Goal: Task Accomplishment & Management: Use online tool/utility

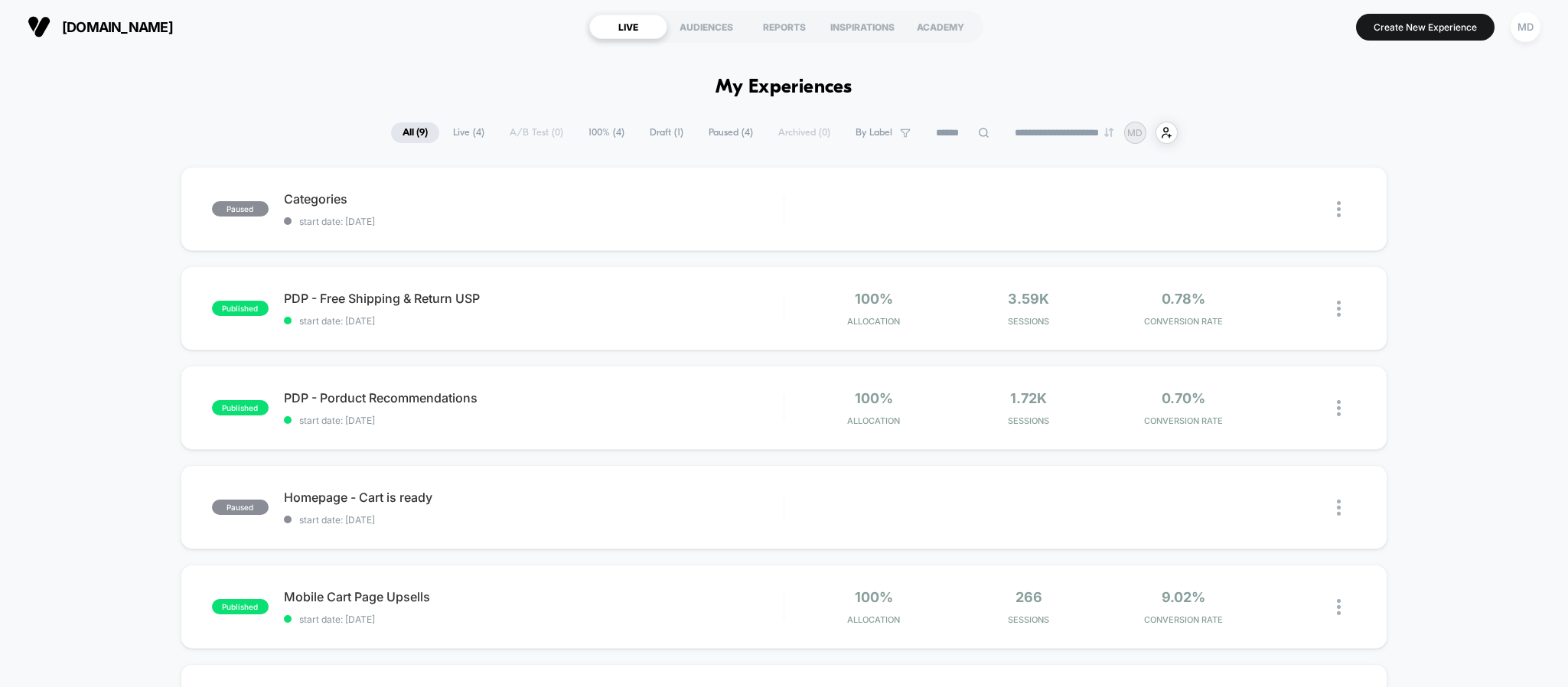
click at [473, 129] on span "Live ( 4 )" at bounding box center [469, 132] width 54 height 21
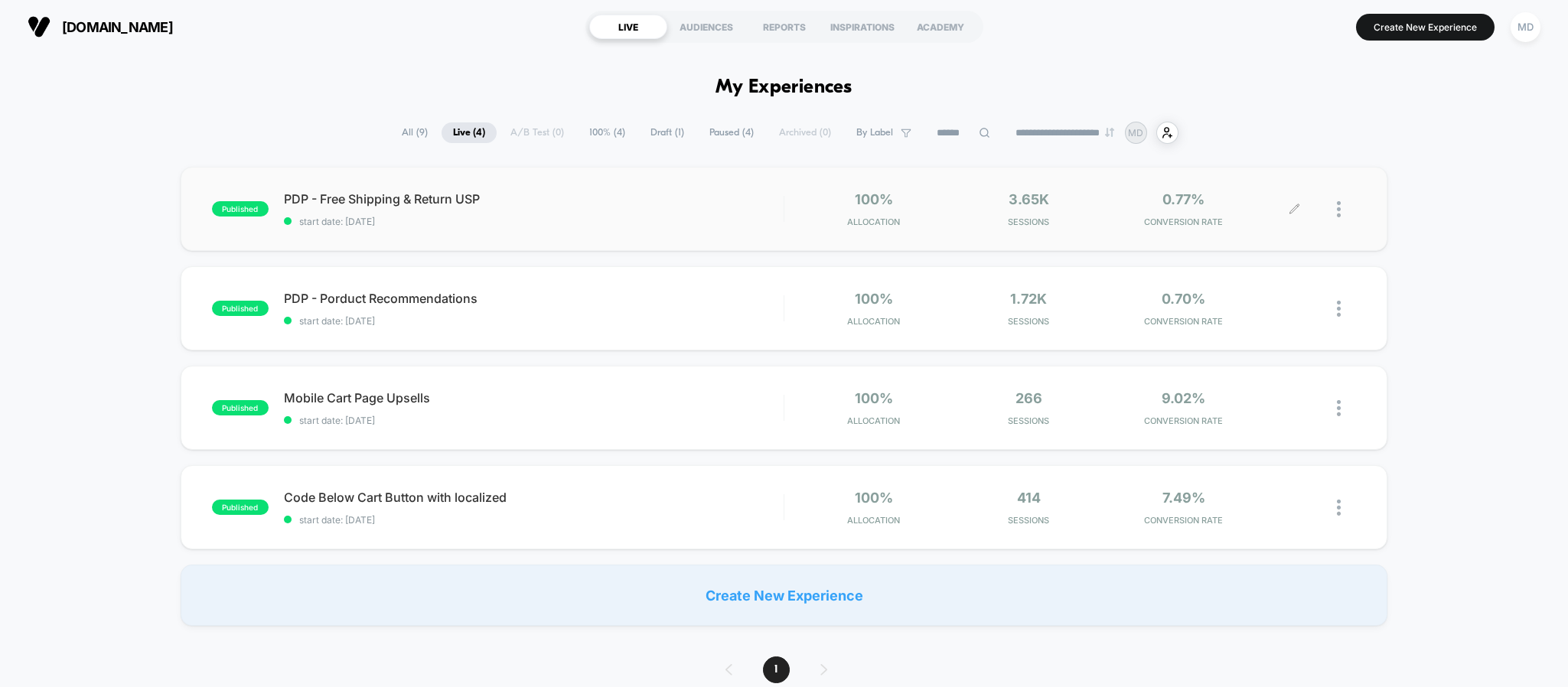
click at [1293, 212] on icon at bounding box center [1295, 209] width 11 height 11
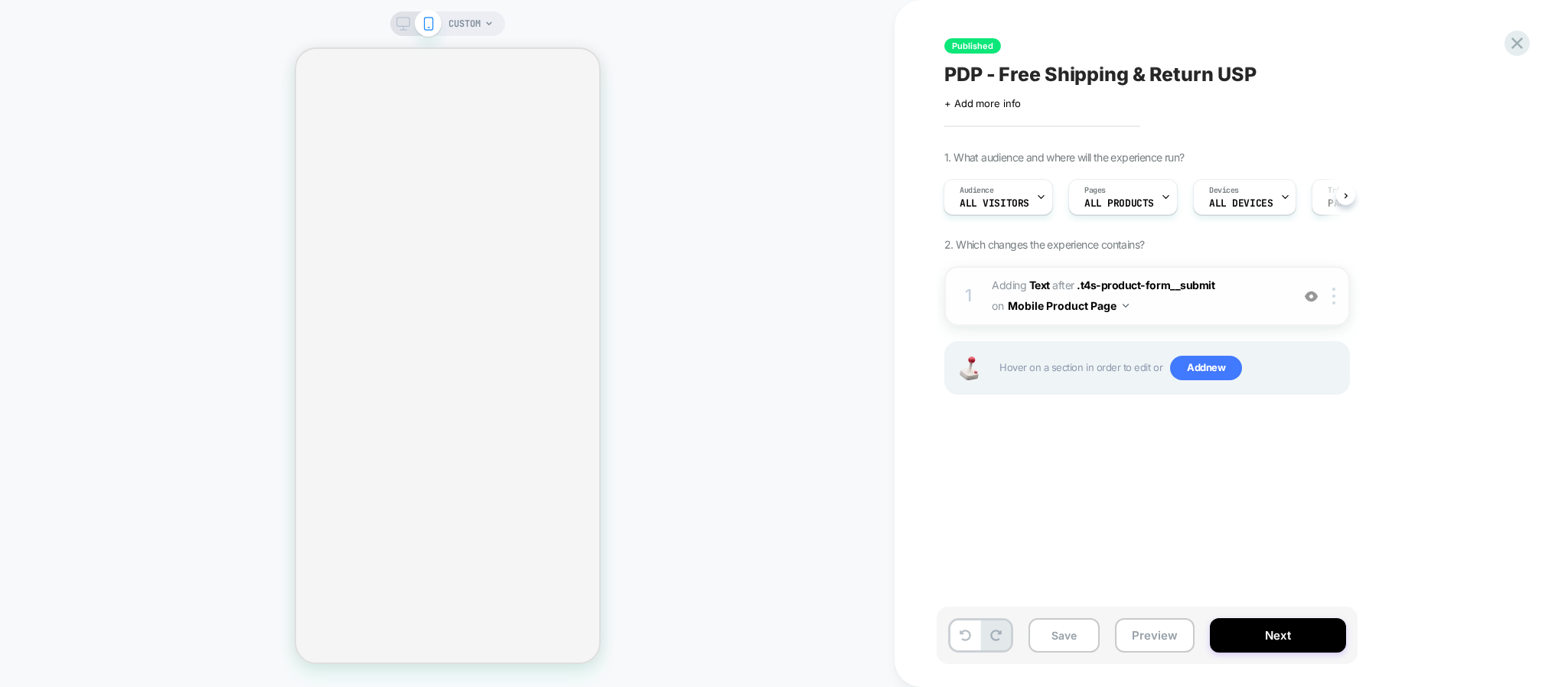
scroll to position [0, 2]
click at [1245, 297] on span "#_loomi_addon_1756730472964 Adding Text AFTER .t4s-product-form__submit .t4s-pr…" at bounding box center [1137, 296] width 292 height 41
click at [1245, 630] on button "Next" at bounding box center [1278, 635] width 136 height 34
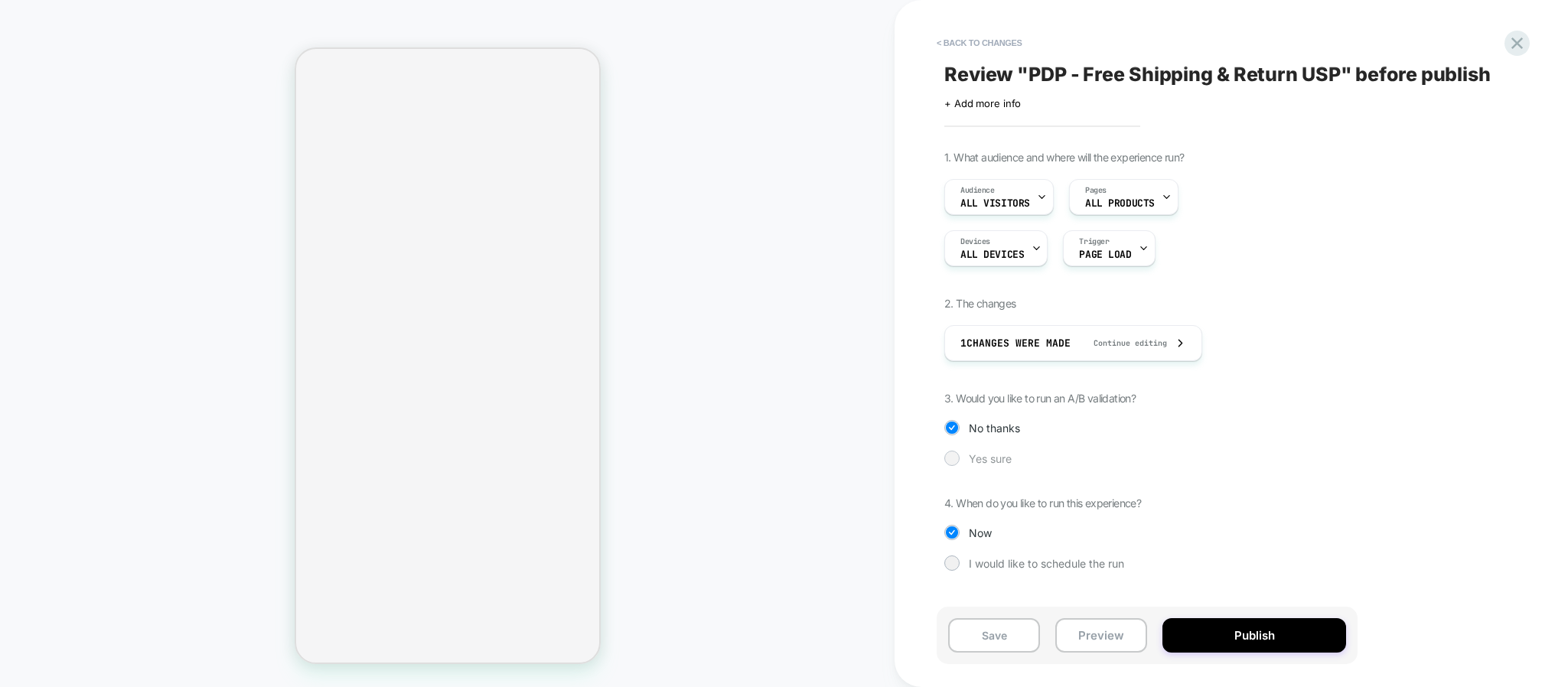
click at [985, 455] on span "Yes sure" at bounding box center [990, 459] width 43 height 13
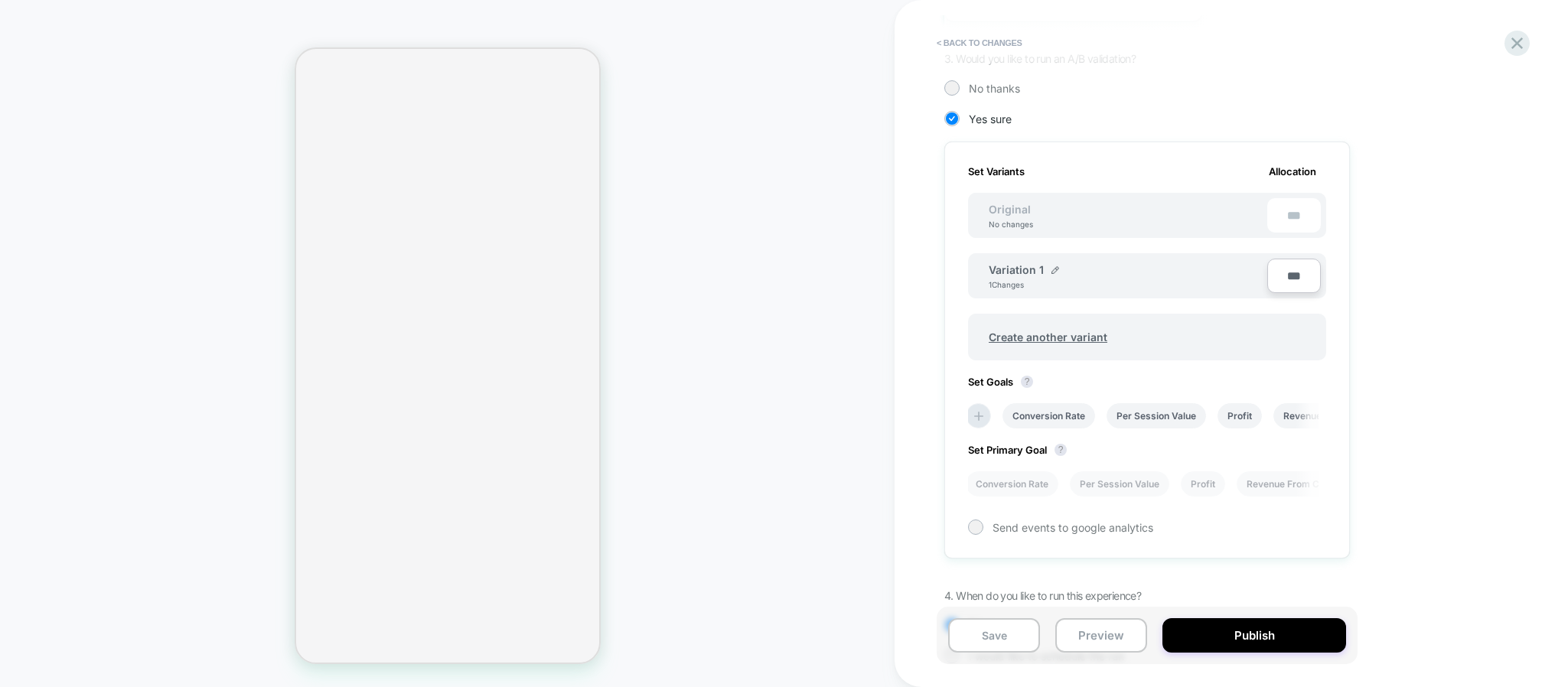
scroll to position [340, 0]
click at [1054, 268] on img at bounding box center [1055, 269] width 7 height 7
click at [1116, 274] on img at bounding box center [1115, 277] width 7 height 7
click at [1245, 630] on button "Publish" at bounding box center [1254, 635] width 184 height 34
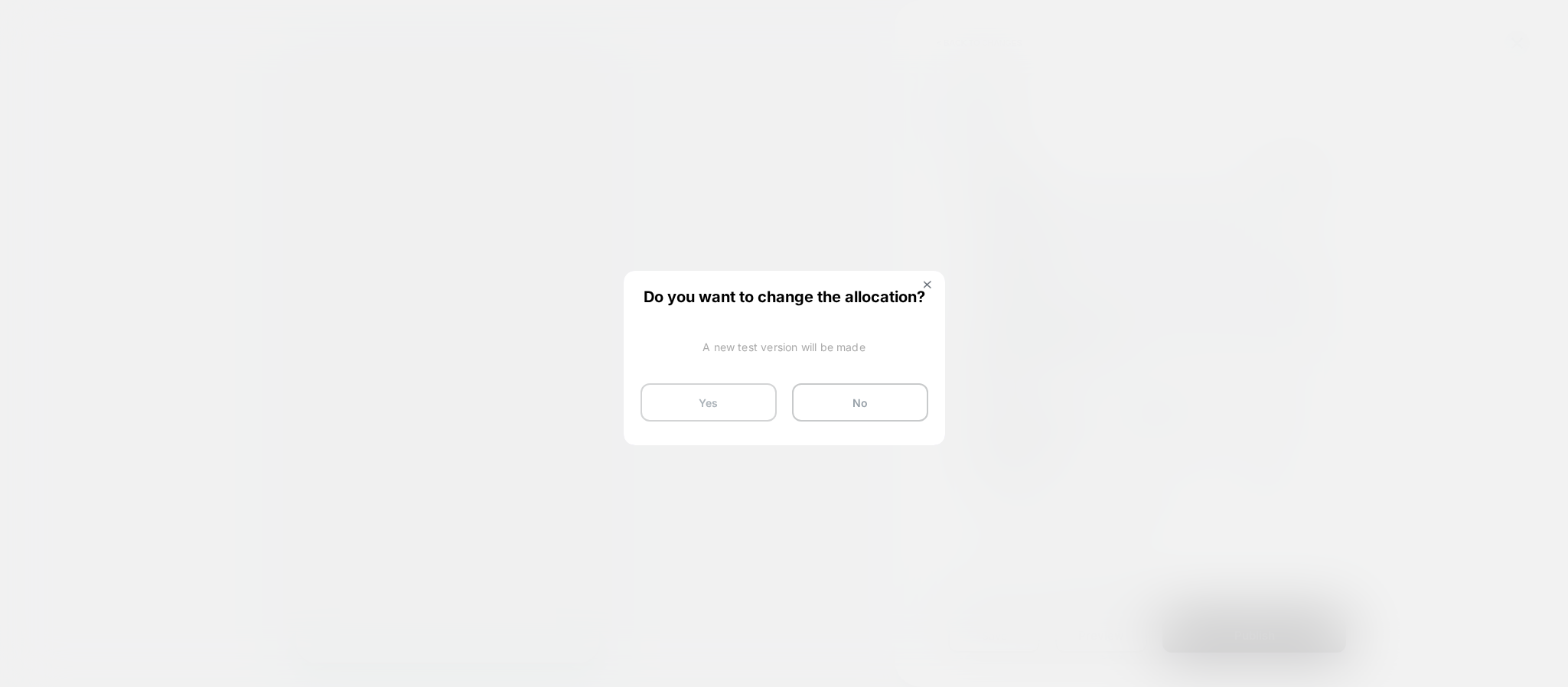
click at [719, 402] on button "Yes" at bounding box center [708, 402] width 136 height 38
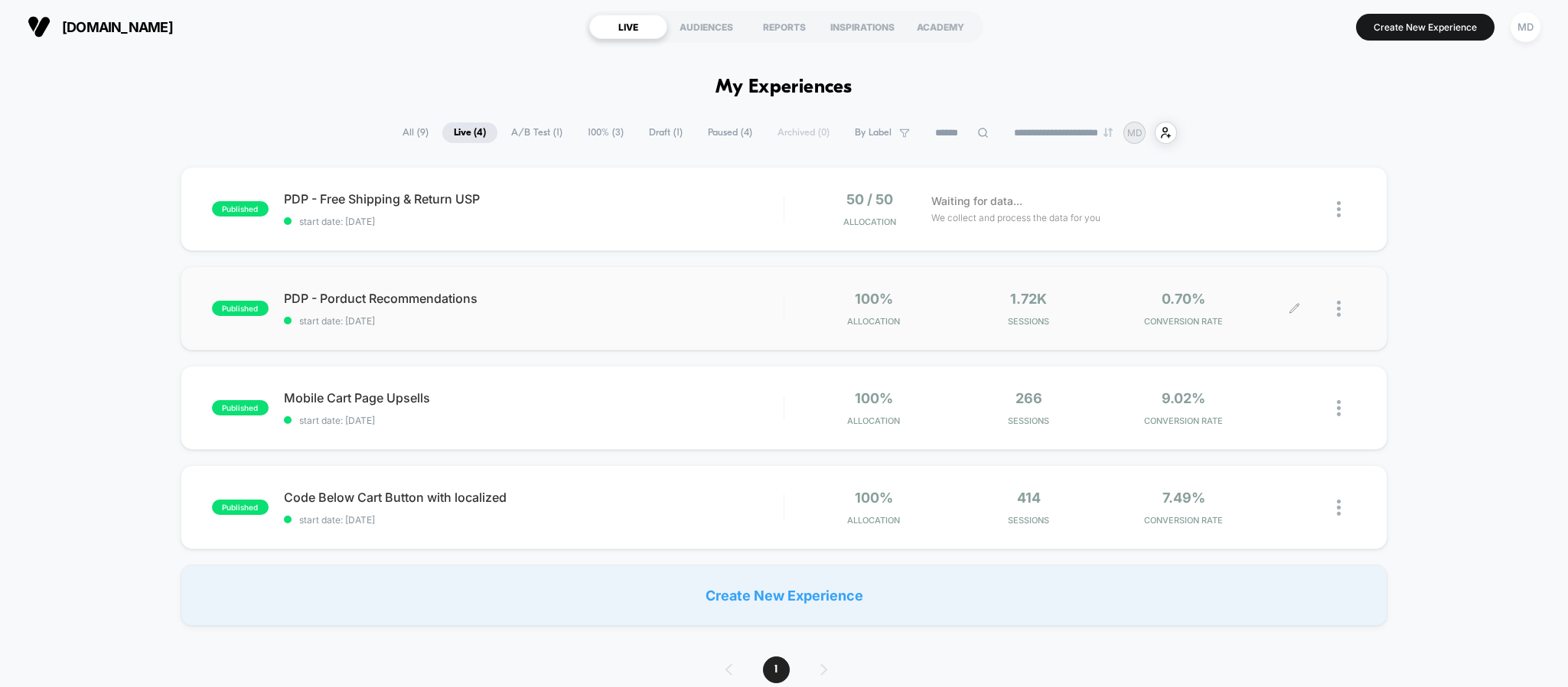
click at [1293, 306] on icon at bounding box center [1295, 309] width 11 height 11
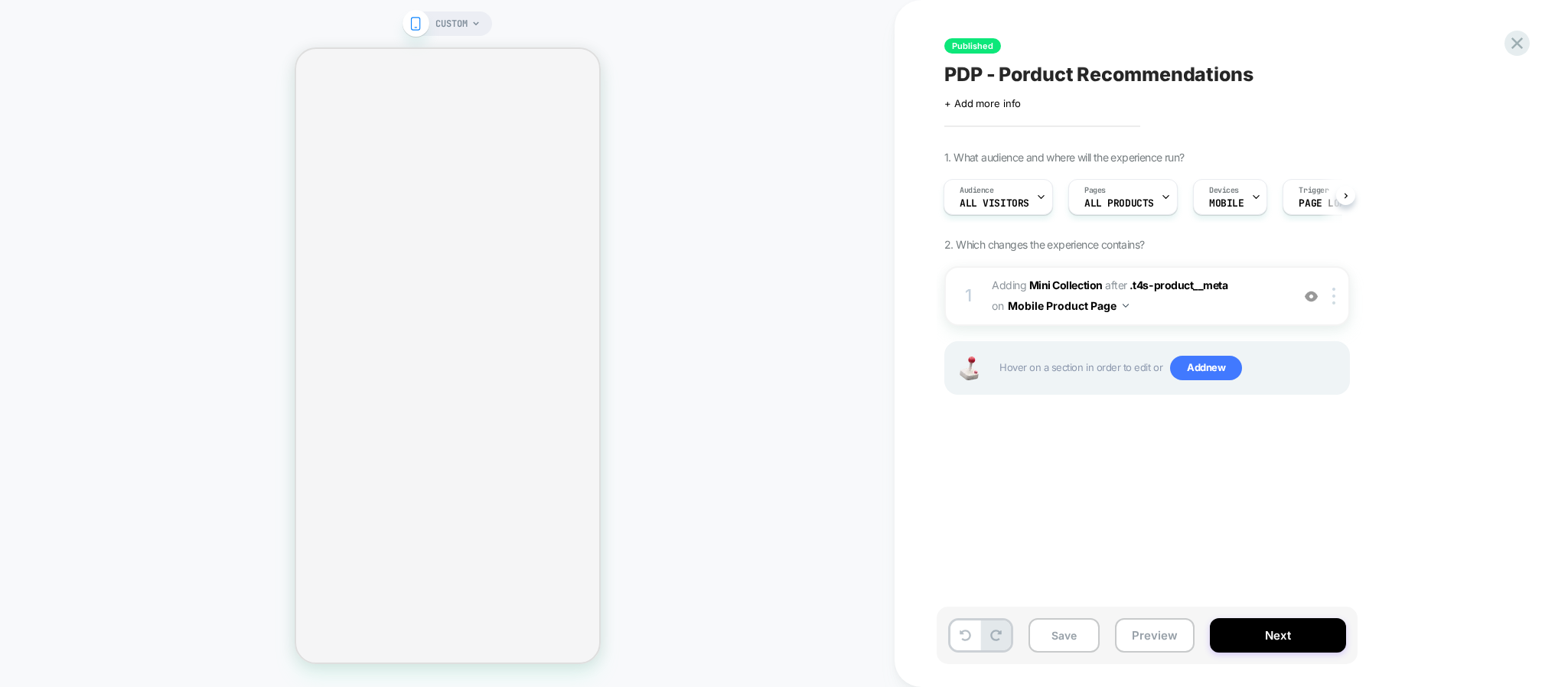
scroll to position [0, 2]
click at [1255, 622] on button "Next" at bounding box center [1278, 635] width 136 height 34
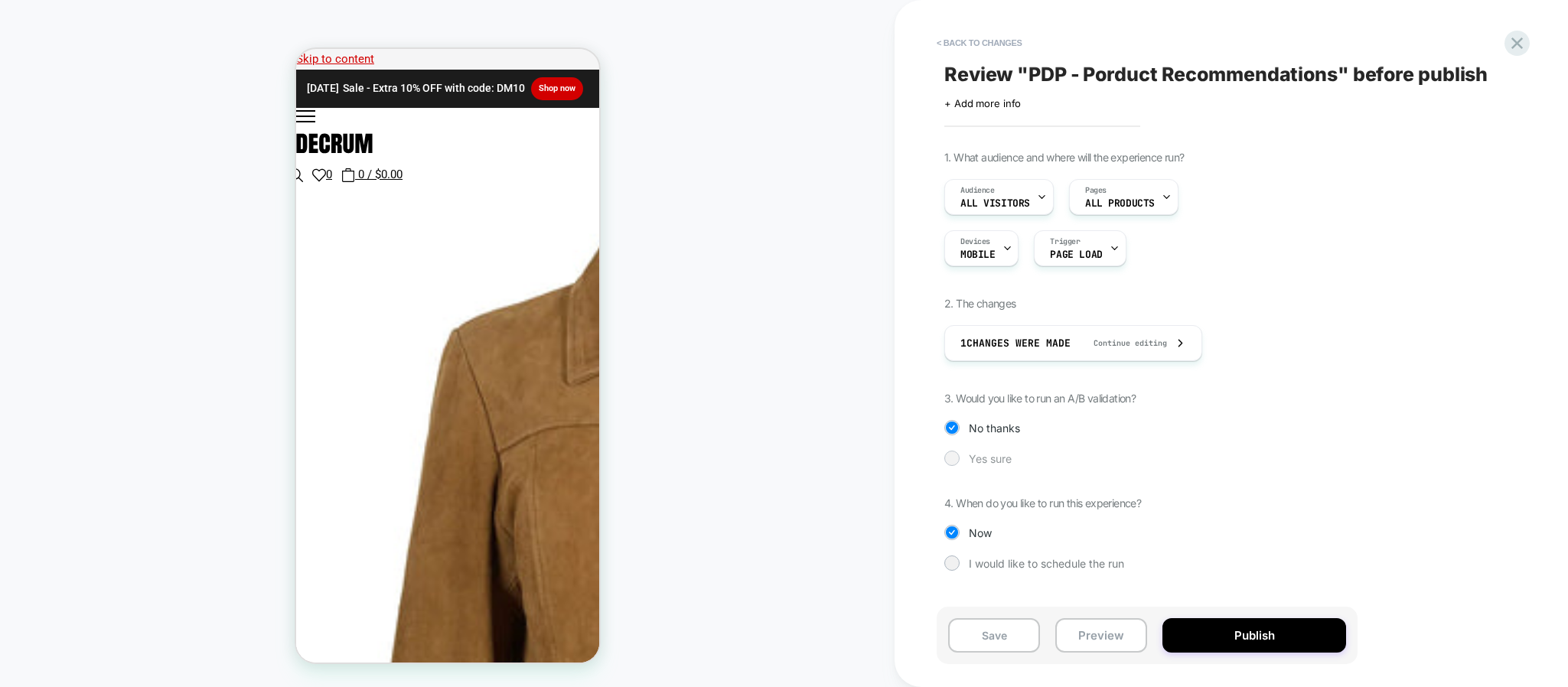
scroll to position [0, 0]
click at [985, 455] on span "Yes sure" at bounding box center [990, 459] width 43 height 13
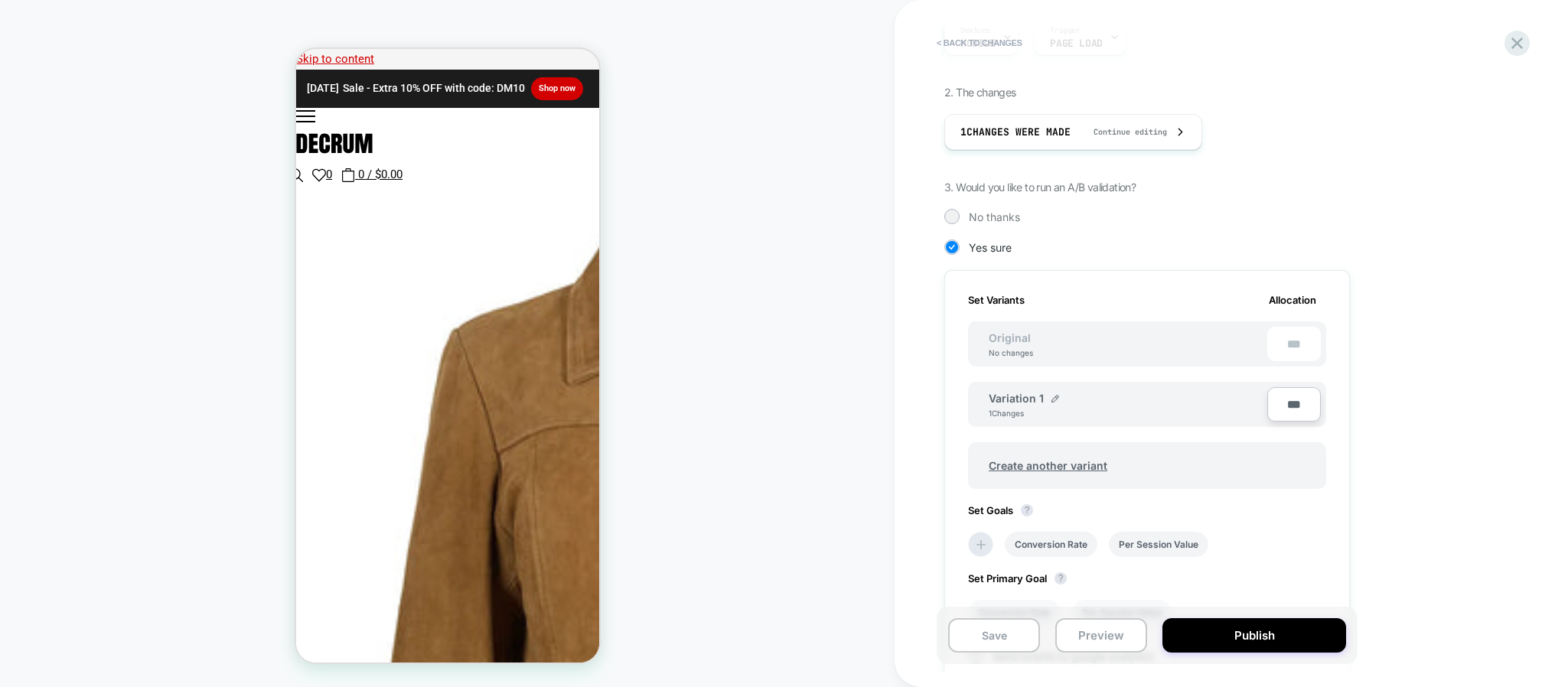
scroll to position [381, 0]
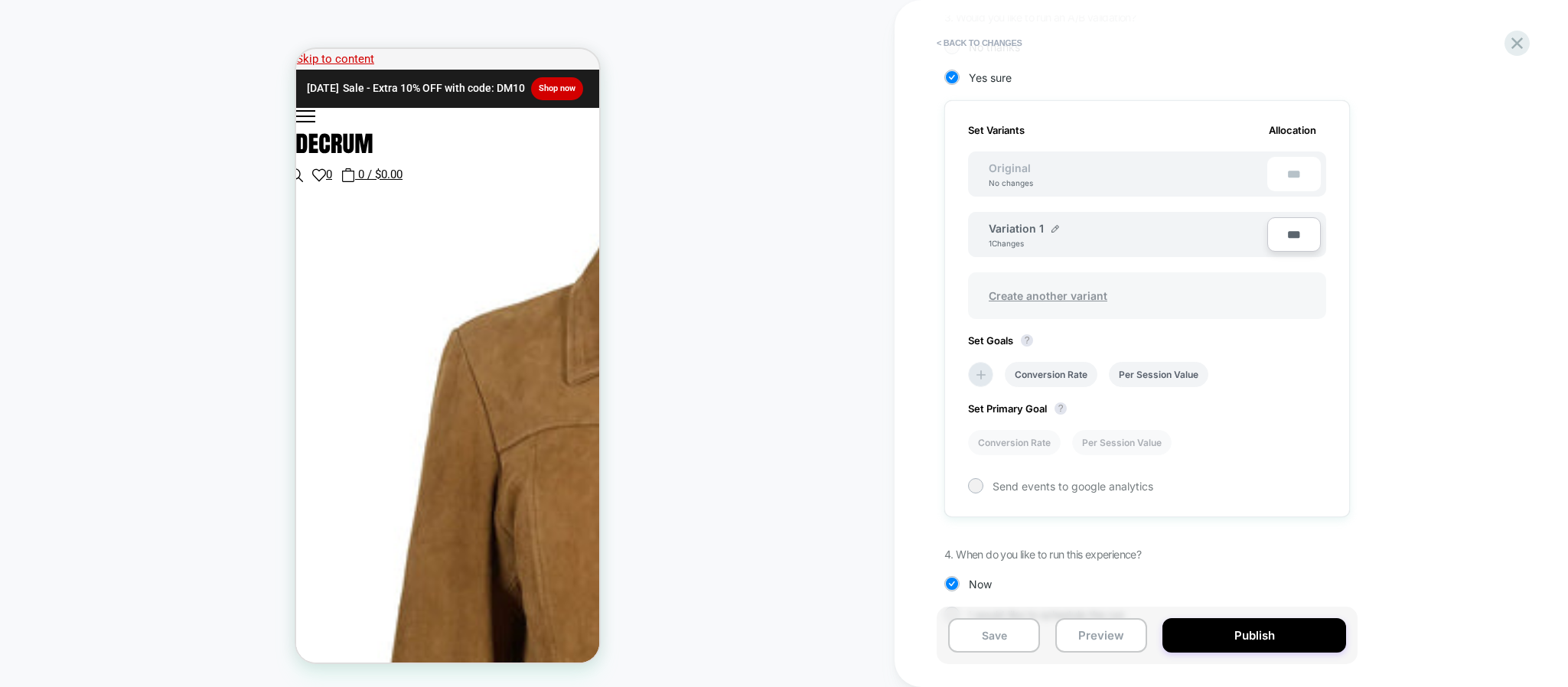
click at [1056, 288] on span "Create another variant" at bounding box center [1048, 295] width 149 height 36
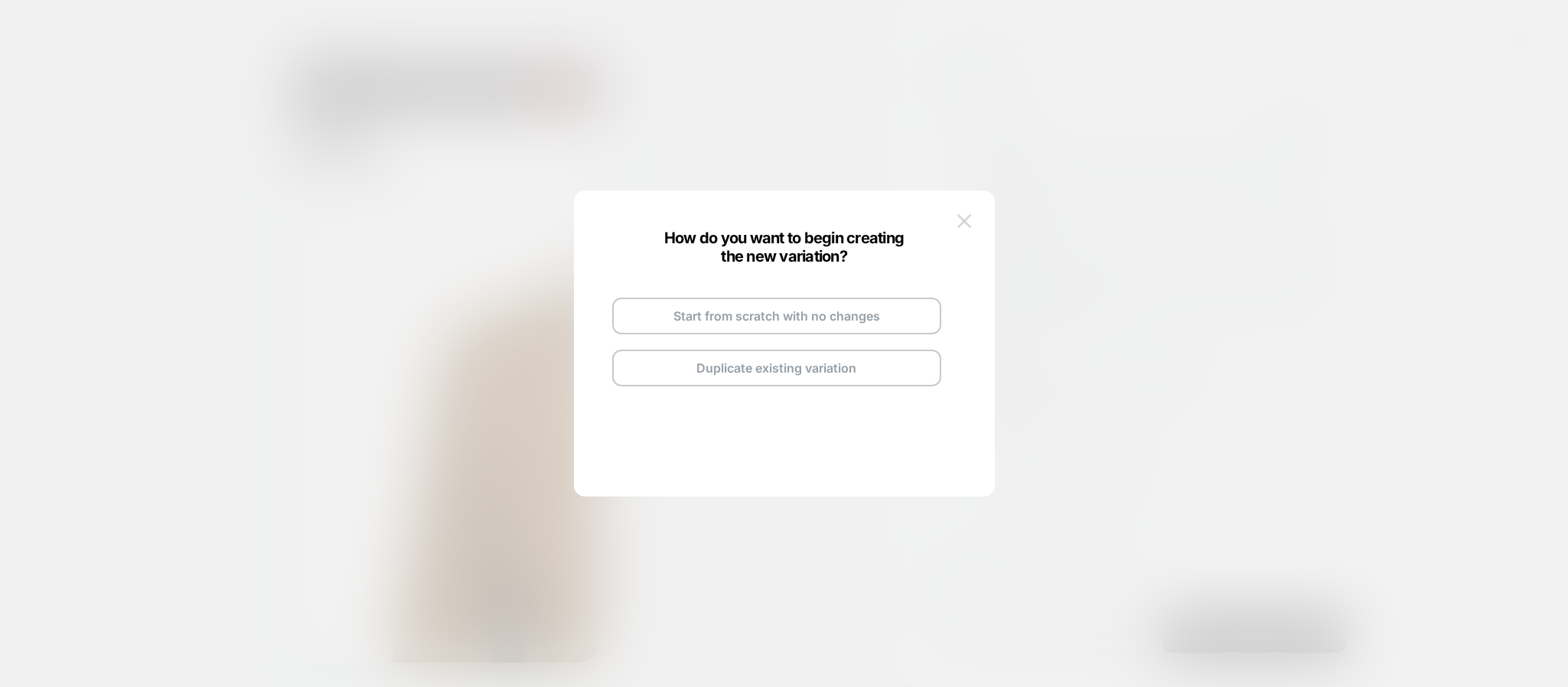
click at [962, 218] on img at bounding box center [964, 221] width 14 height 13
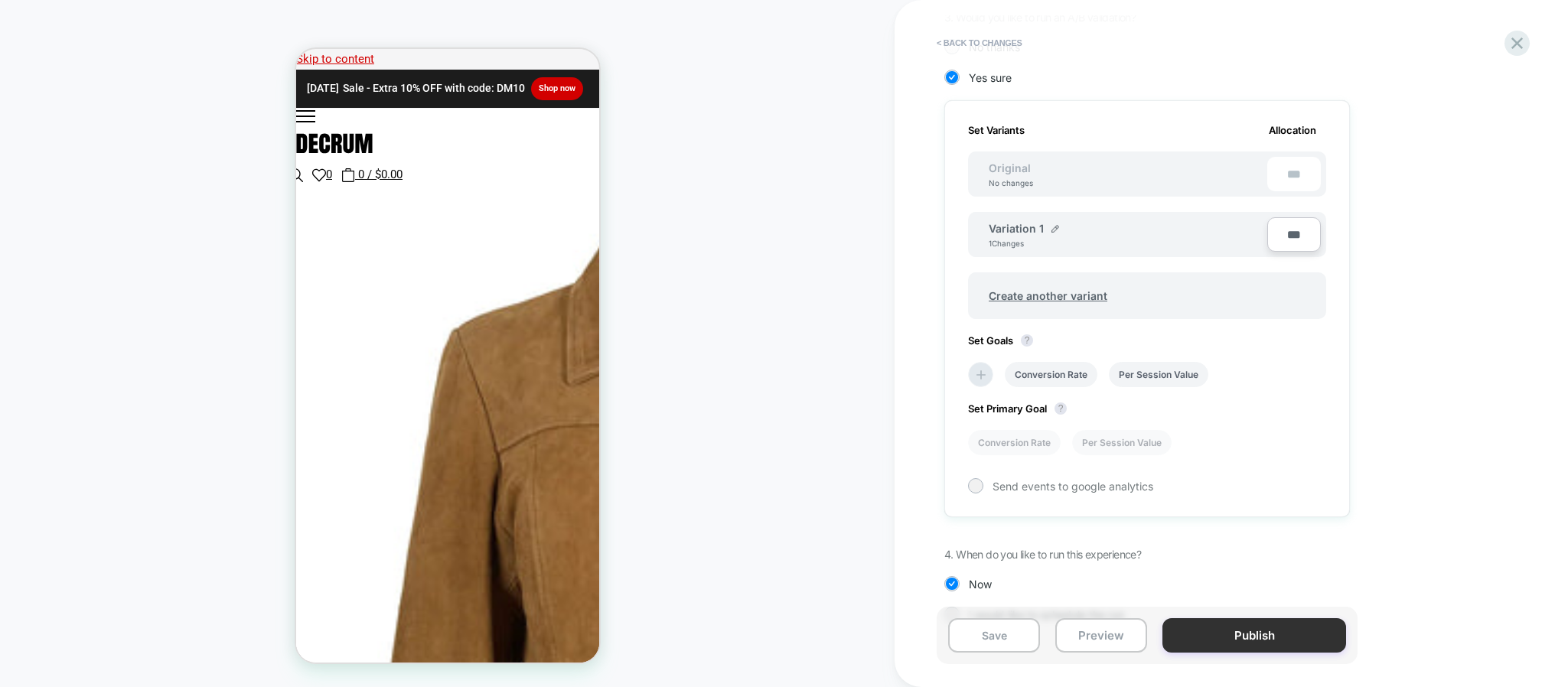
click at [1238, 625] on button "Publish" at bounding box center [1254, 635] width 184 height 34
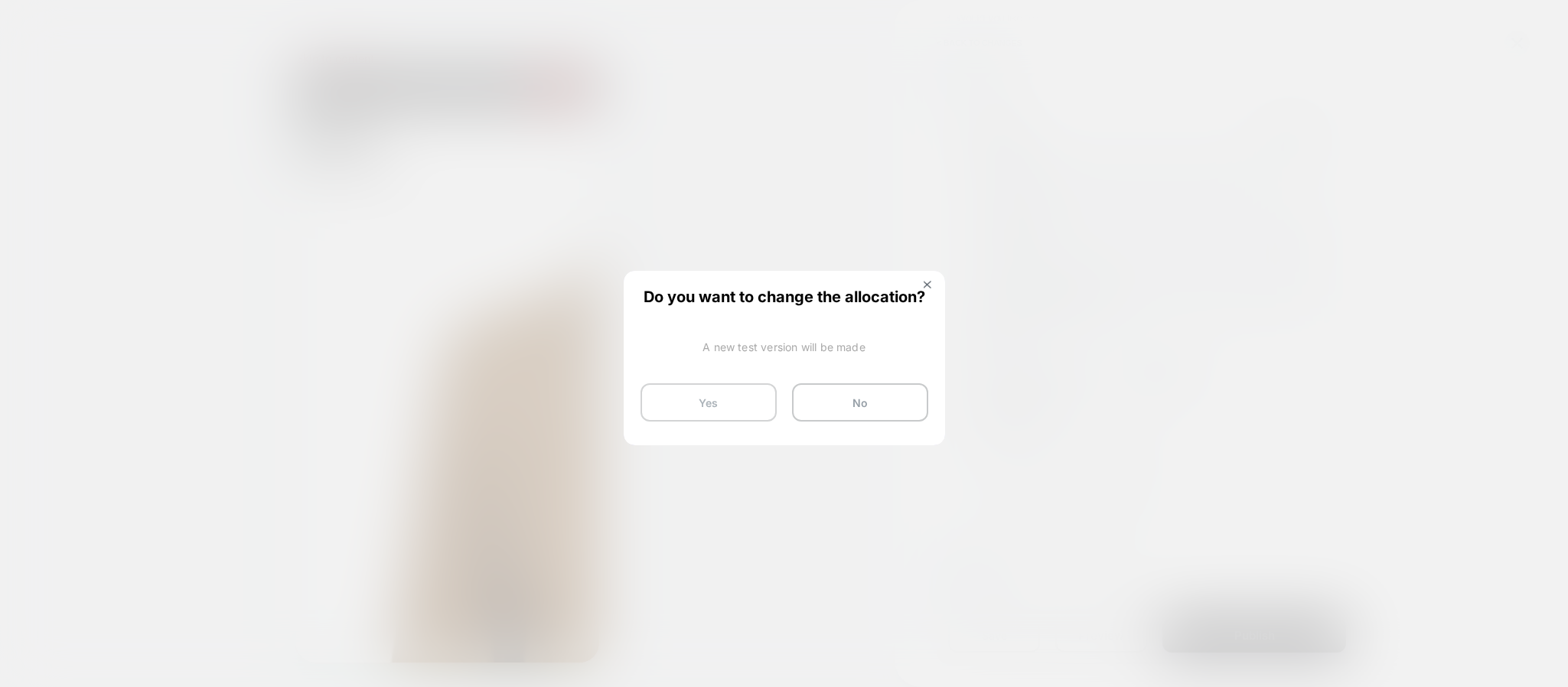
click at [746, 400] on button "Yes" at bounding box center [708, 402] width 136 height 38
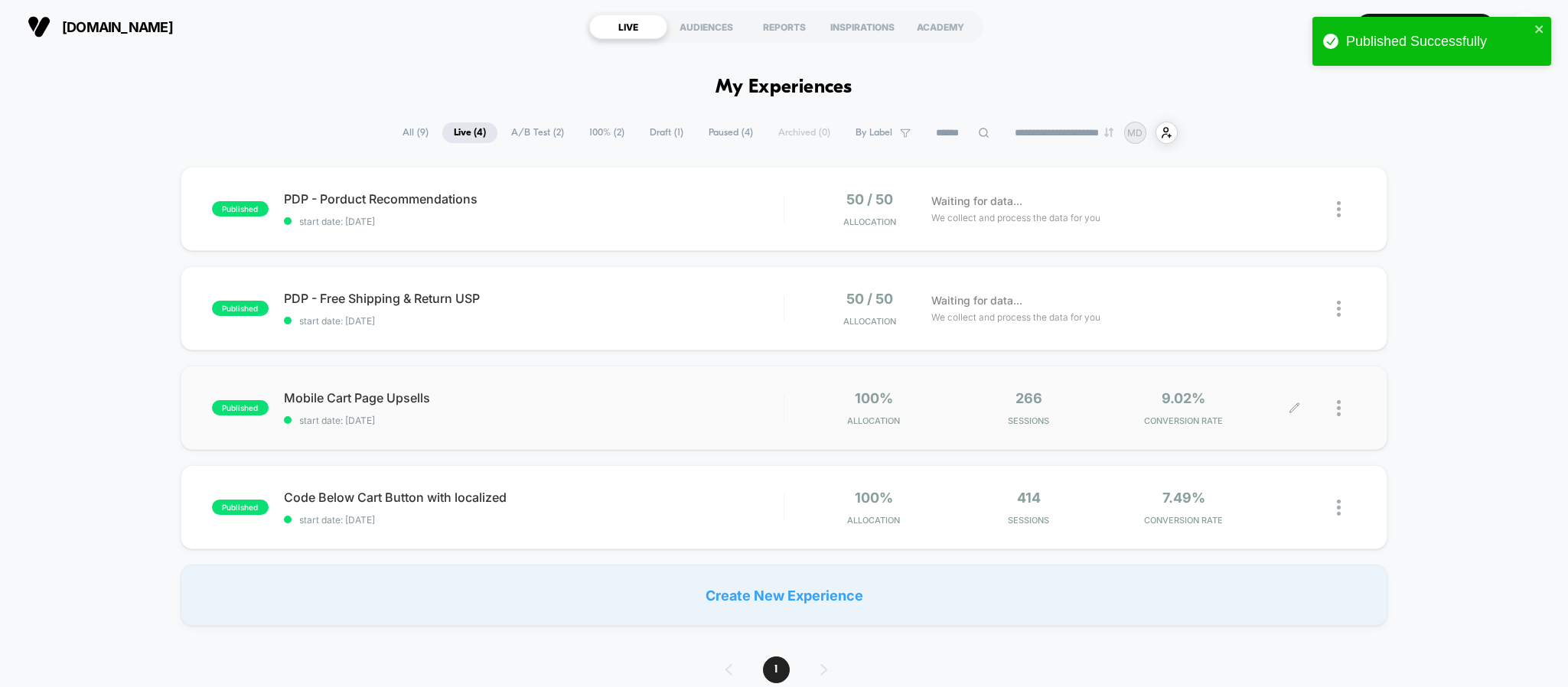
click at [1295, 406] on icon at bounding box center [1295, 408] width 11 height 11
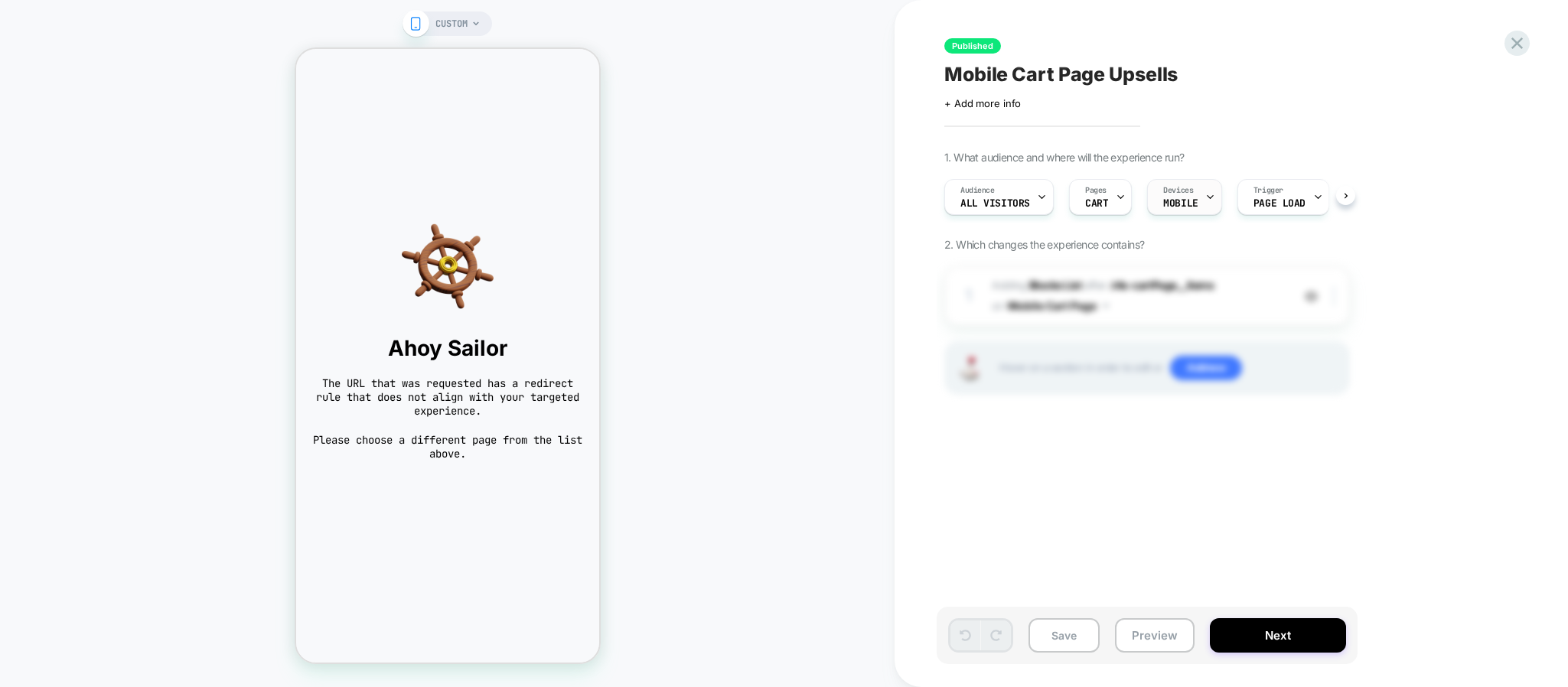
scroll to position [0, 1]
click at [1518, 50] on icon at bounding box center [1518, 43] width 21 height 21
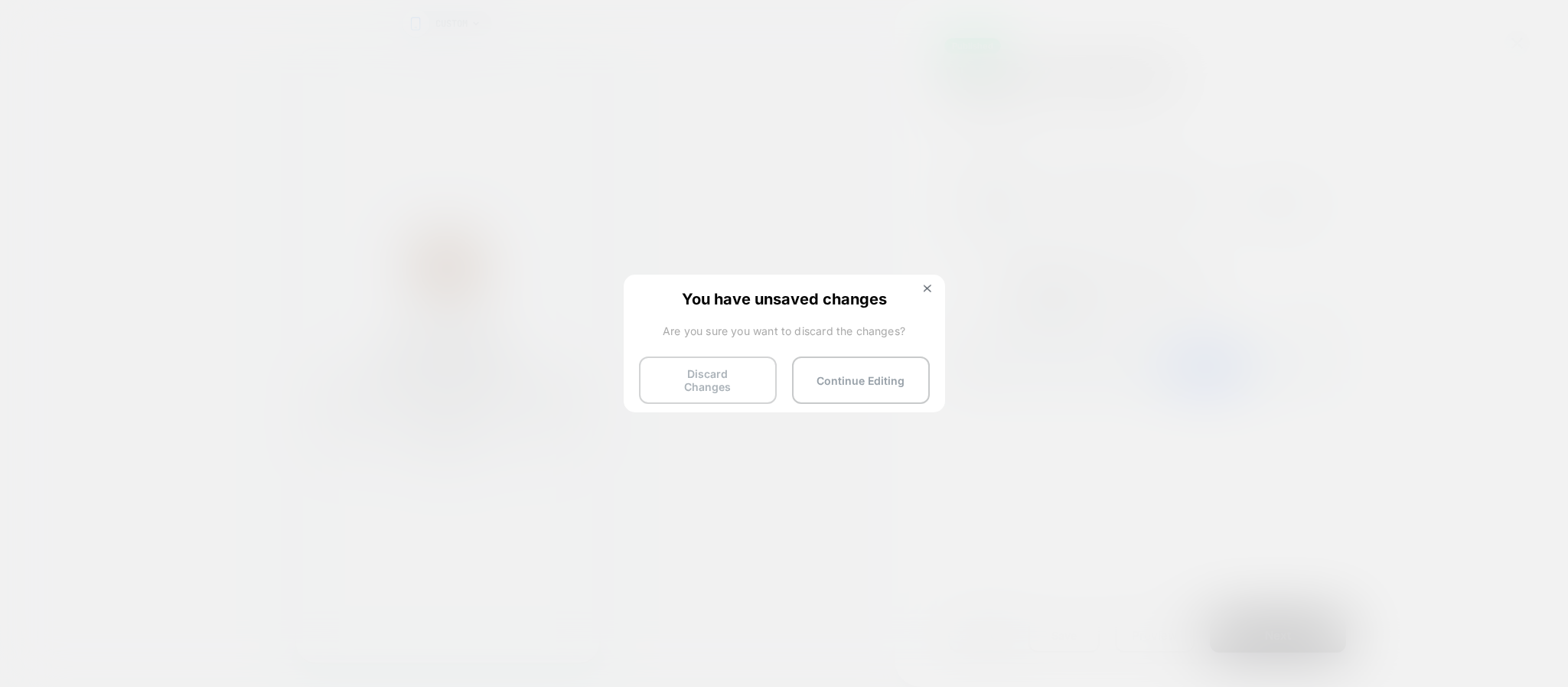
click at [722, 374] on button "Discard Changes" at bounding box center [708, 380] width 138 height 48
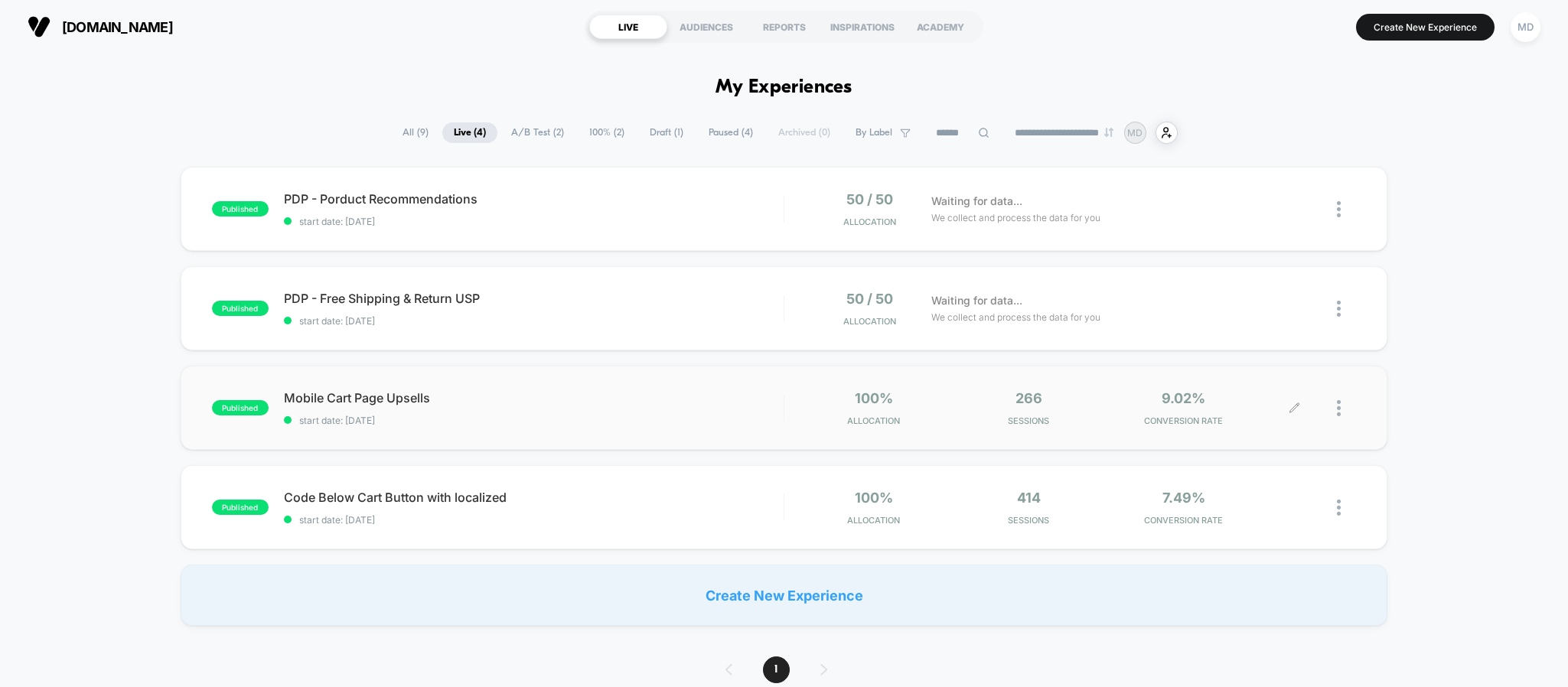
click at [1295, 403] on icon at bounding box center [1295, 408] width 11 height 11
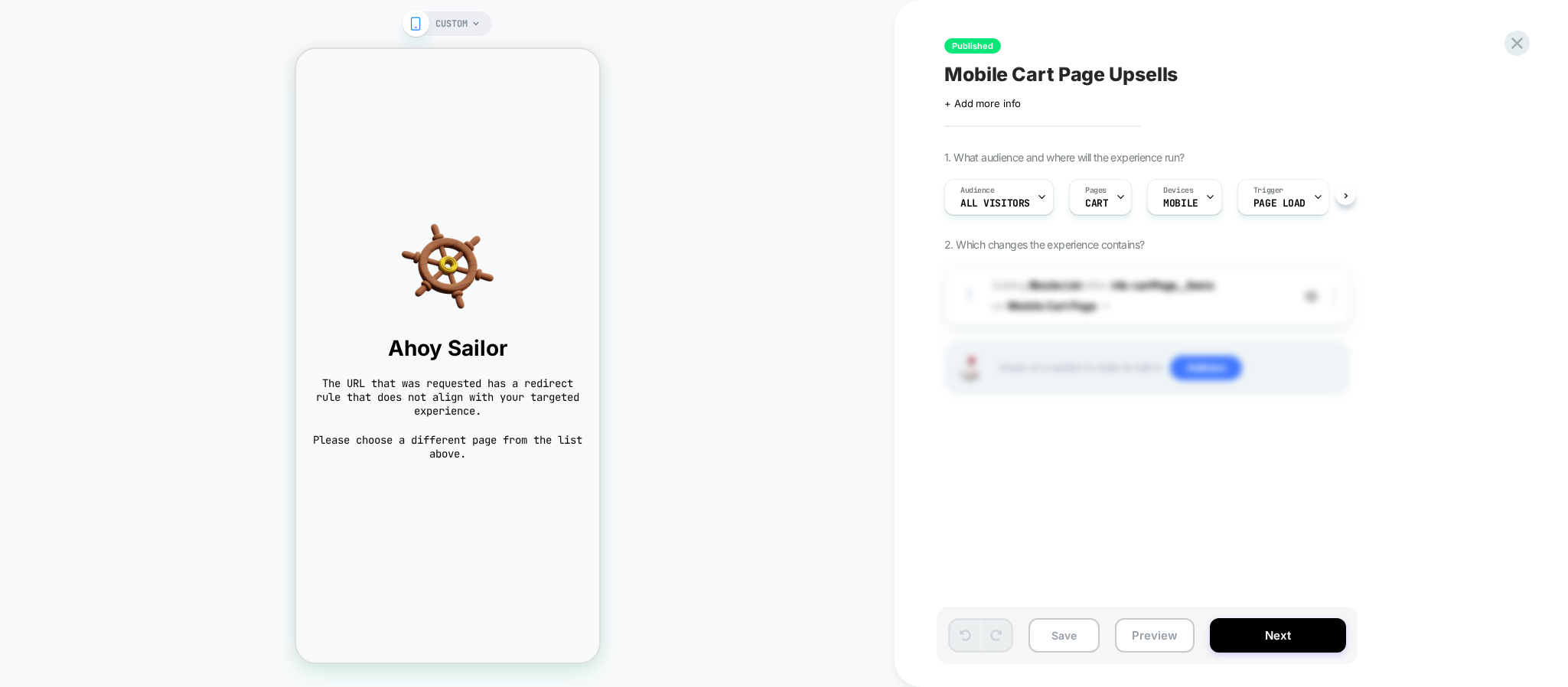
scroll to position [0, 1]
click at [1522, 42] on icon at bounding box center [1518, 43] width 21 height 21
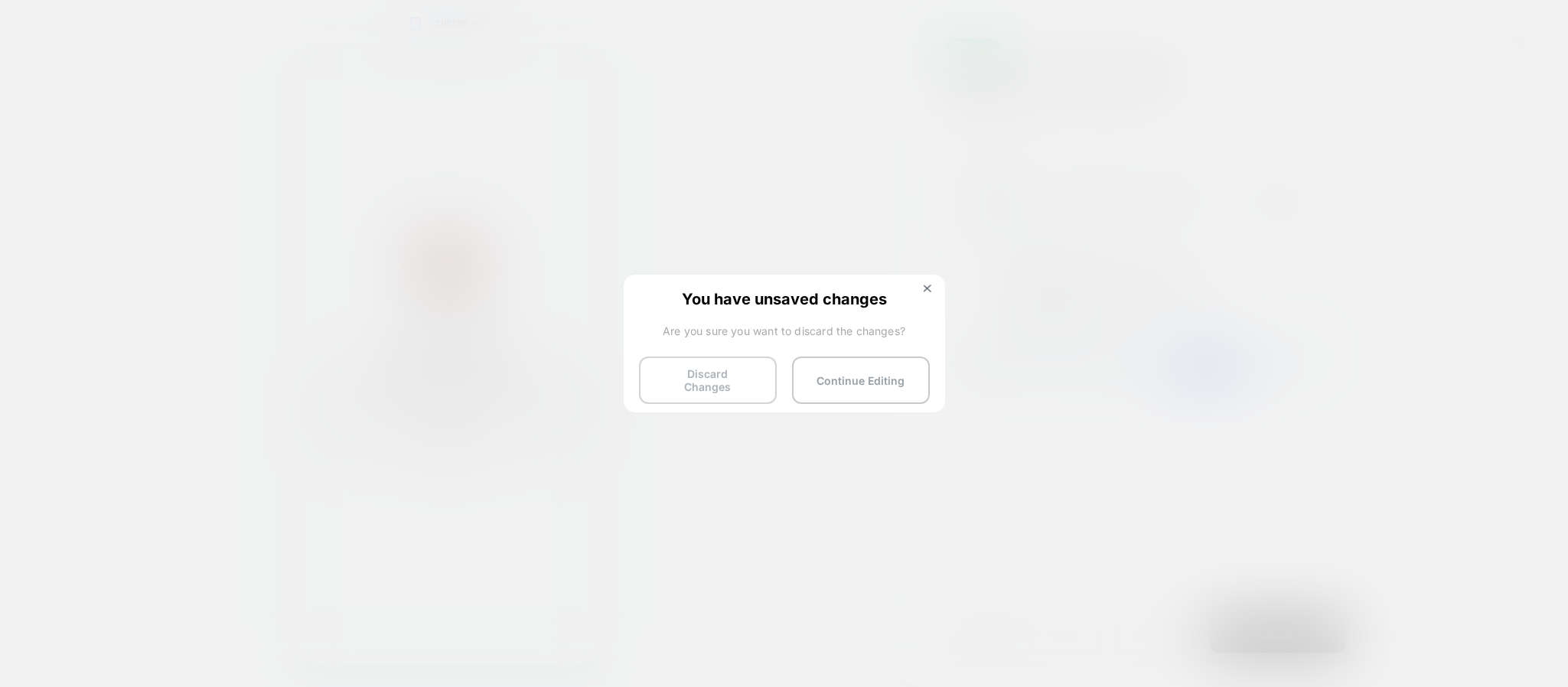
click at [712, 373] on button "Discard Changes" at bounding box center [708, 380] width 138 height 48
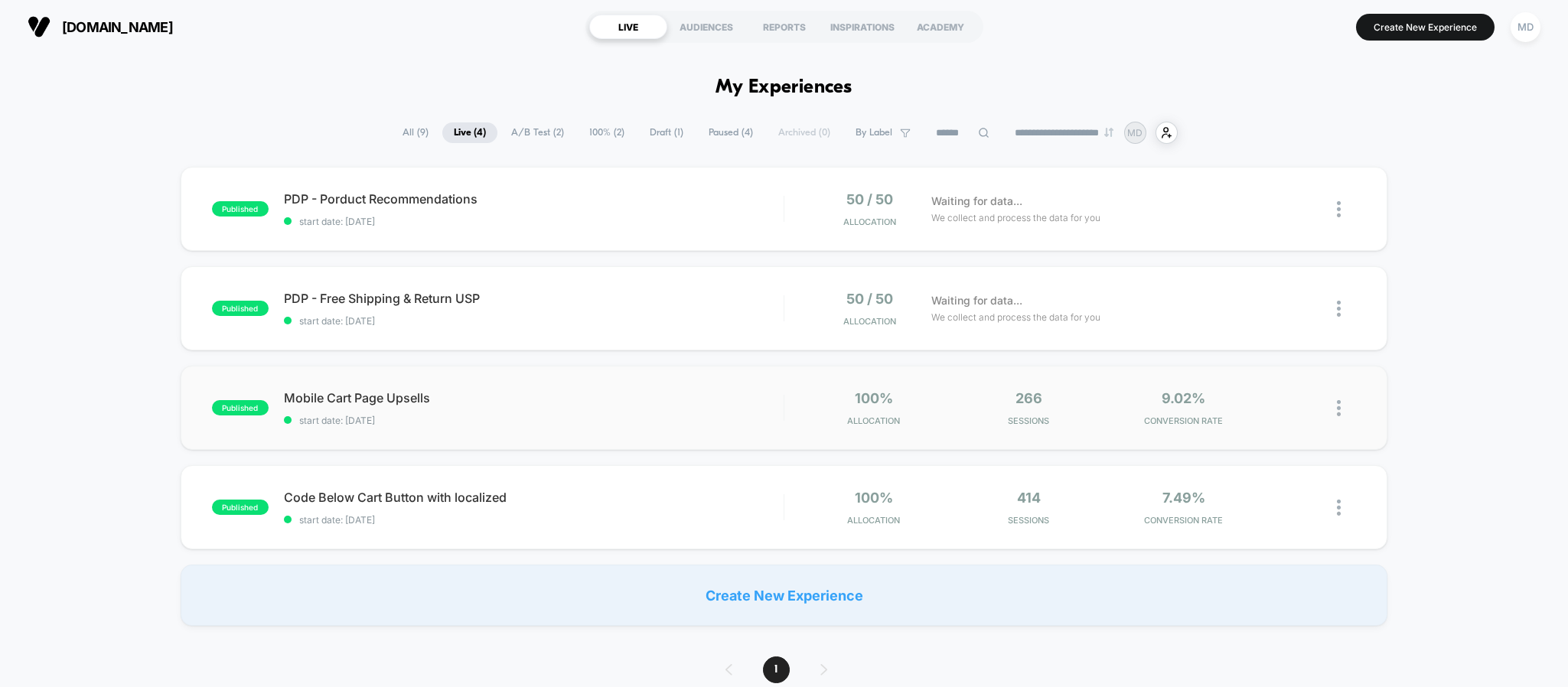
click at [1340, 407] on img at bounding box center [1339, 407] width 4 height 16
click at [1249, 395] on div "Pause" at bounding box center [1260, 390] width 138 height 34
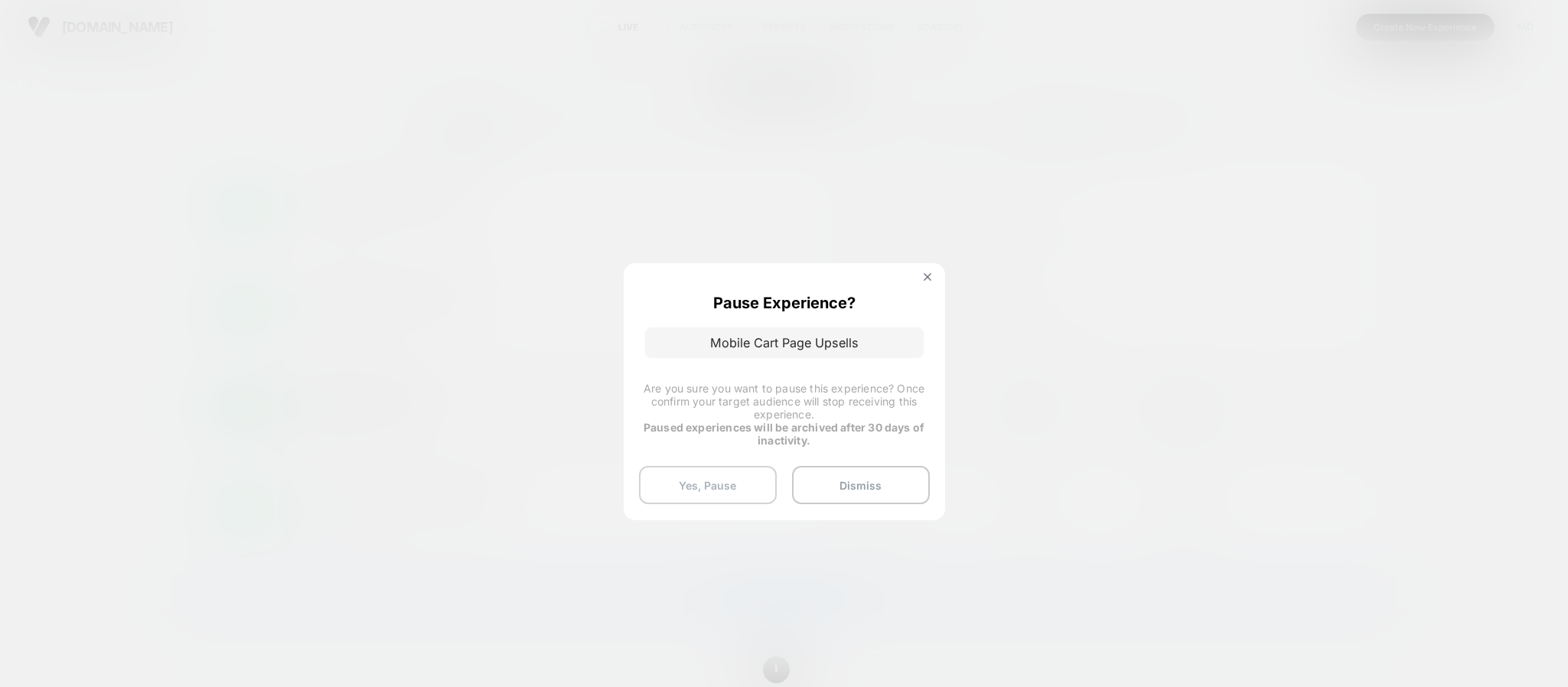
click at [720, 488] on button "Yes, Pause" at bounding box center [708, 485] width 138 height 38
